Goal: Task Accomplishment & Management: Complete application form

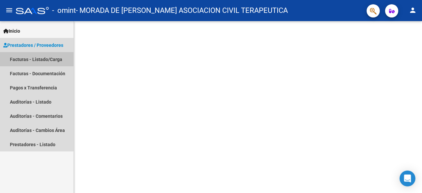
click at [34, 58] on link "Facturas - Listado/Carga" at bounding box center [36, 59] width 73 height 14
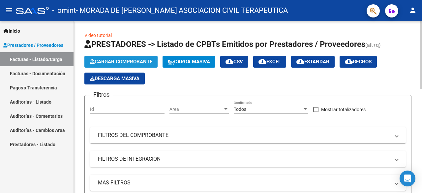
click at [144, 59] on span "Cargar Comprobante" at bounding box center [121, 62] width 63 height 6
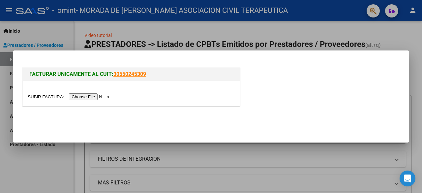
click at [91, 97] on input "file" at bounding box center [69, 96] width 83 height 7
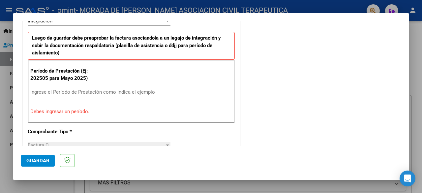
scroll to position [165, 0]
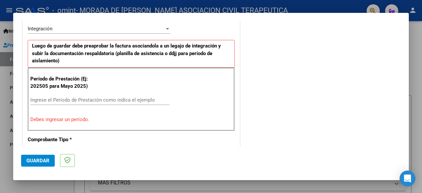
click at [61, 99] on input "Ingrese el Período de Prestación como indica el ejemplo" at bounding box center [99, 100] width 139 height 6
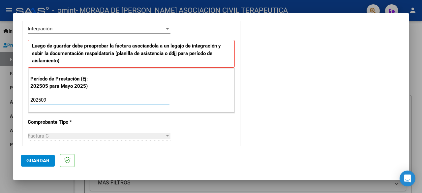
type input "202509"
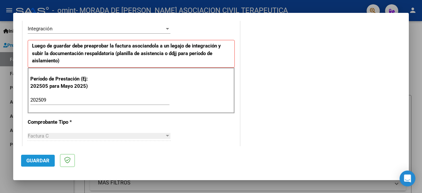
click at [40, 162] on span "Guardar" at bounding box center [37, 160] width 23 height 6
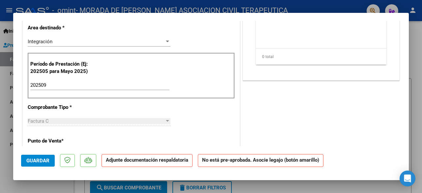
scroll to position [0, 0]
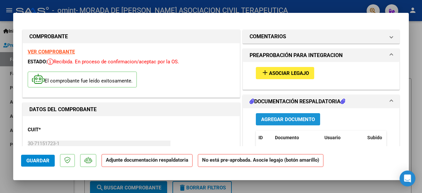
click at [301, 117] on span "Agregar Documento" at bounding box center [288, 119] width 54 height 6
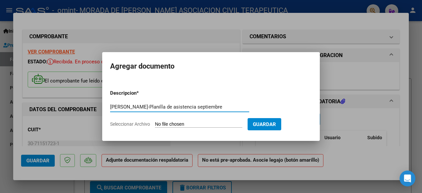
type input "[PERSON_NAME]-Planilla de asistencia septiembre"
click at [164, 126] on input "Seleccionar Archivo" at bounding box center [198, 124] width 87 height 6
type input "C:\fakepath\[PERSON_NAME]-PLANILLA DE ASISTENCIA SEPTIEMBRE.pdf"
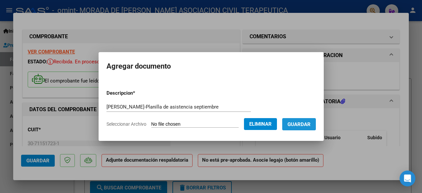
click at [303, 125] on span "Guardar" at bounding box center [298, 124] width 23 height 6
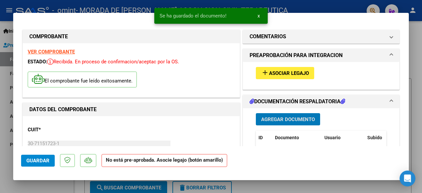
click at [288, 73] on span "Asociar Legajo" at bounding box center [289, 73] width 40 height 6
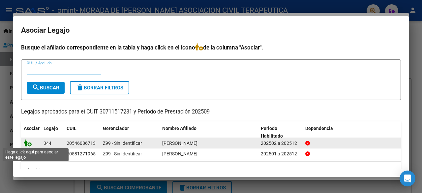
click at [31, 144] on icon at bounding box center [28, 142] width 8 height 7
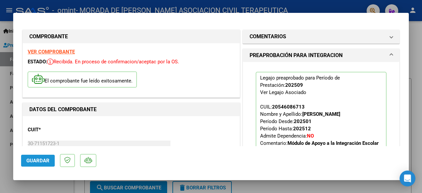
click at [41, 160] on span "Guardar" at bounding box center [37, 160] width 23 height 6
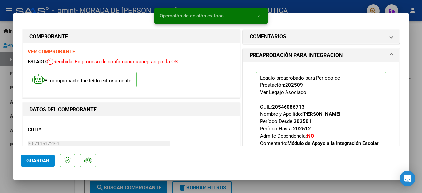
click at [416, 105] on div at bounding box center [211, 96] width 422 height 193
type input "$ 0,00"
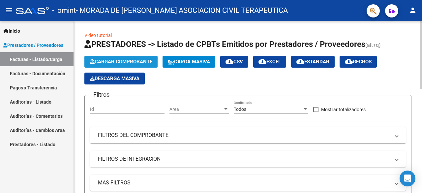
click at [126, 60] on span "Cargar Comprobante" at bounding box center [121, 62] width 63 height 6
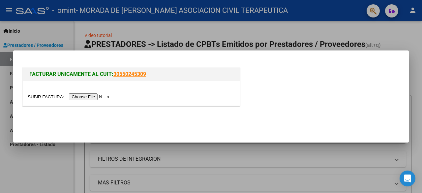
click at [94, 96] on input "file" at bounding box center [69, 96] width 83 height 7
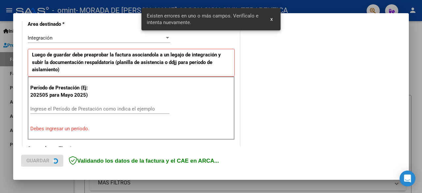
scroll to position [161, 0]
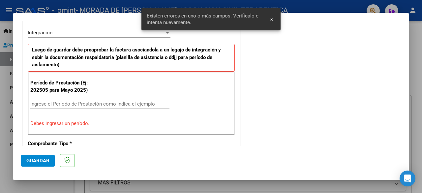
click at [54, 104] on input "Ingrese el Período de Prestación como indica el ejemplo" at bounding box center [99, 104] width 139 height 6
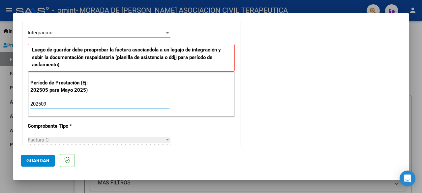
type input "202509"
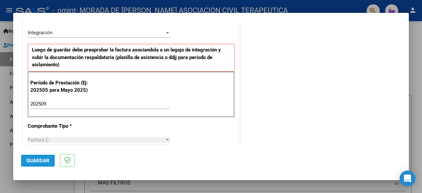
click at [36, 159] on span "Guardar" at bounding box center [37, 160] width 23 height 6
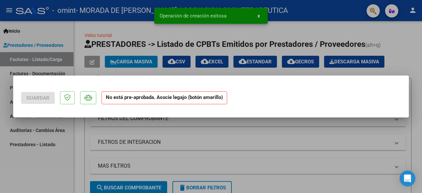
scroll to position [0, 0]
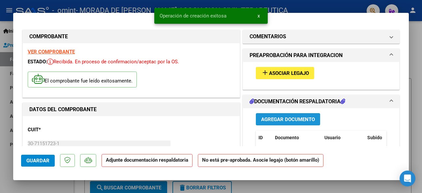
click at [285, 119] on span "Agregar Documento" at bounding box center [288, 119] width 54 height 6
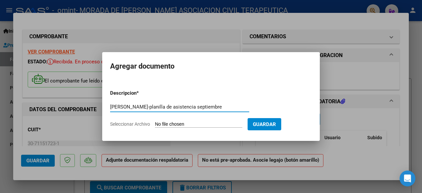
type input "[PERSON_NAME]-planilla de asistencia septiembre"
click at [159, 122] on input "Seleccionar Archivo" at bounding box center [198, 124] width 87 height 6
type input "C:\fakepath\[PERSON_NAME]-PLANILLA DE ASISTENCIA SEPTIEMBRE.pdf"
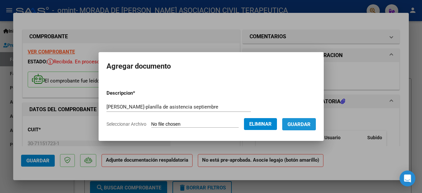
click at [295, 124] on span "Guardar" at bounding box center [298, 124] width 23 height 6
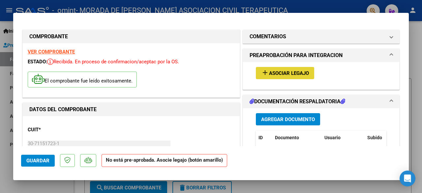
click at [292, 72] on span "Asociar Legajo" at bounding box center [289, 73] width 40 height 6
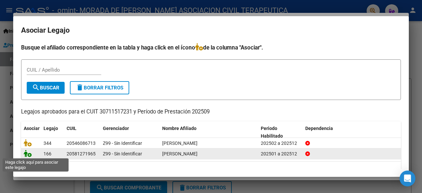
click at [28, 154] on icon at bounding box center [28, 153] width 8 height 7
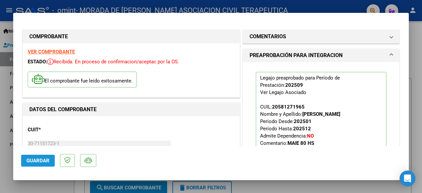
click at [39, 157] on span "Guardar" at bounding box center [37, 160] width 23 height 6
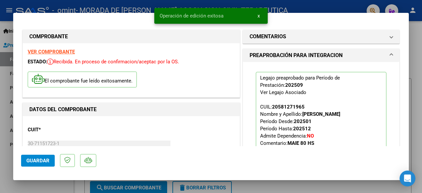
click at [412, 56] on div at bounding box center [211, 96] width 422 height 193
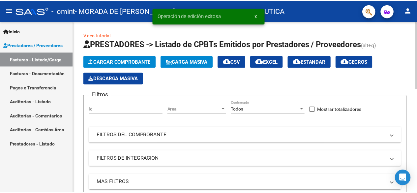
scroll to position [99, 0]
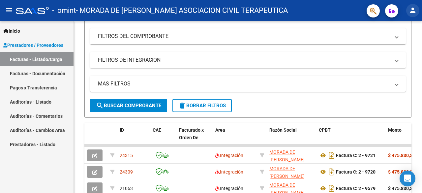
click at [415, 10] on mat-icon "person" at bounding box center [413, 10] width 8 height 8
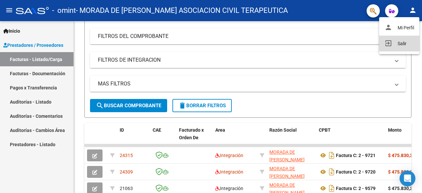
click at [404, 46] on button "exit_to_app Salir" at bounding box center [399, 44] width 40 height 16
